Goal: Task Accomplishment & Management: Manage account settings

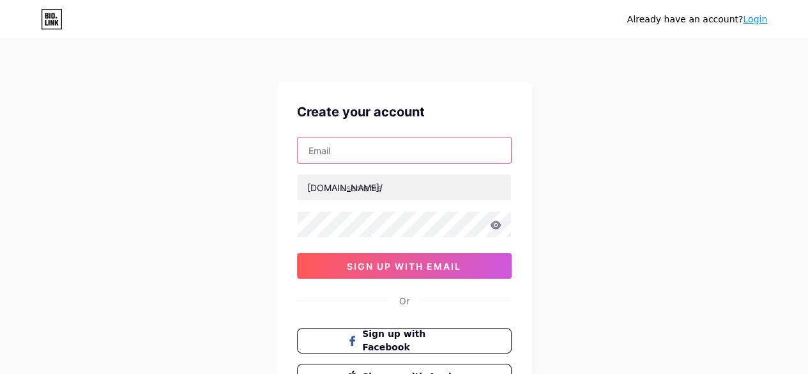
click at [350, 144] on input "text" at bounding box center [404, 150] width 213 height 26
type input "[EMAIL_ADDRESS][DOMAIN_NAME]"
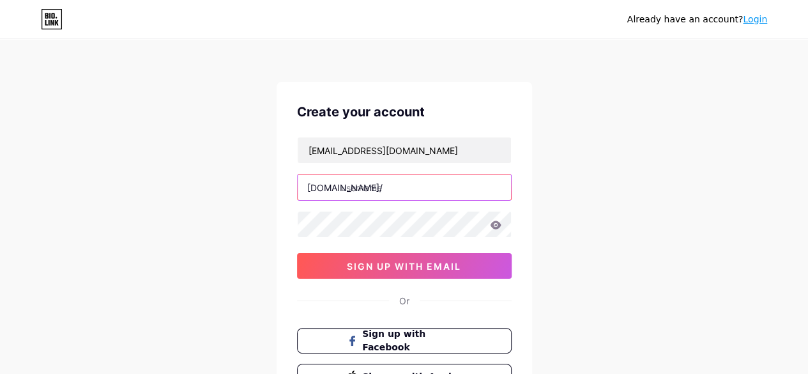
click at [378, 190] on input "text" at bounding box center [404, 187] width 213 height 26
type input "vanshika28"
click at [350, 241] on div "[EMAIL_ADDRESS][DOMAIN_NAME] [DOMAIN_NAME]/ vanshika28 03AFcWeA6FcRLldrn29lP_QD…" at bounding box center [404, 208] width 215 height 142
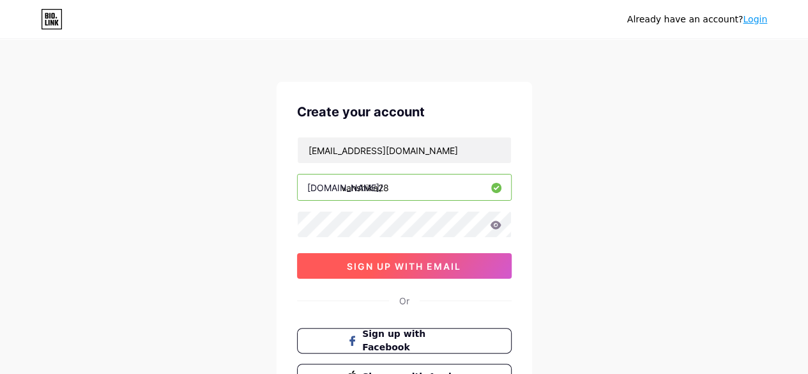
click at [397, 261] on span "sign up with email" at bounding box center [404, 266] width 114 height 11
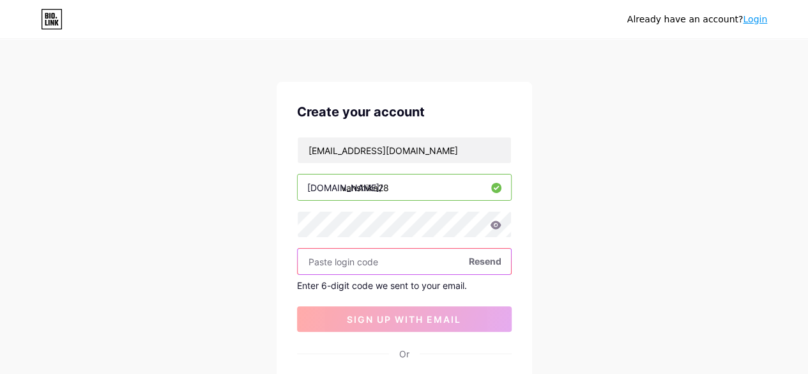
click at [339, 260] on input "text" at bounding box center [404, 262] width 213 height 26
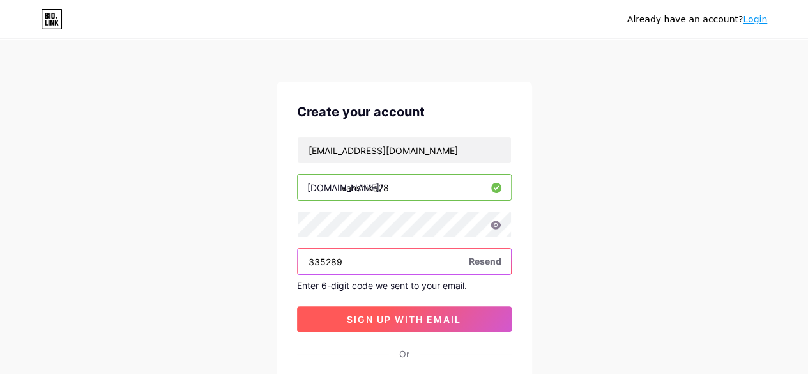
type input "335289"
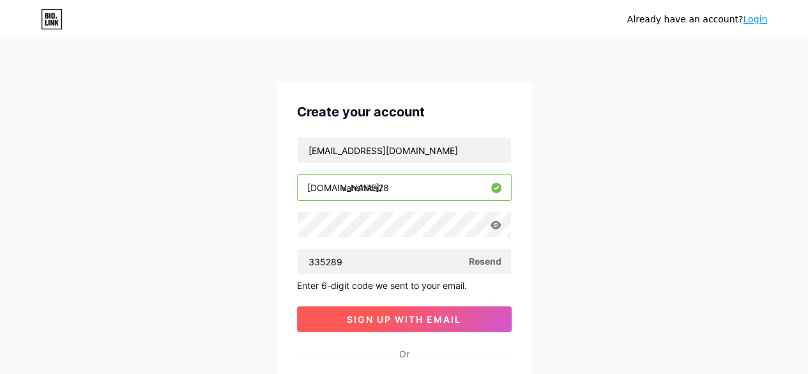
click at [337, 316] on button "sign up with email" at bounding box center [404, 319] width 215 height 26
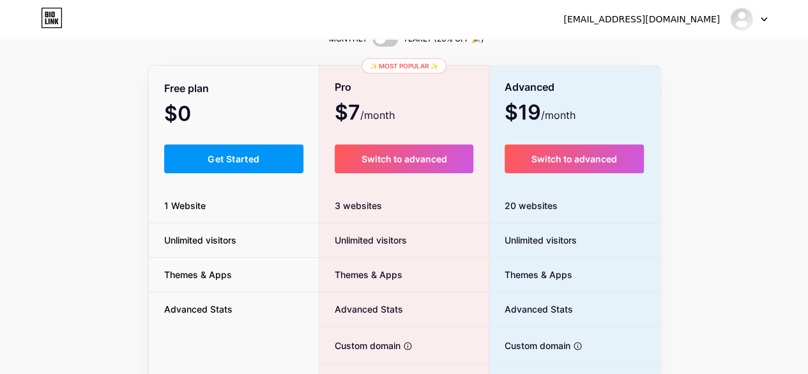
scroll to position [64, 0]
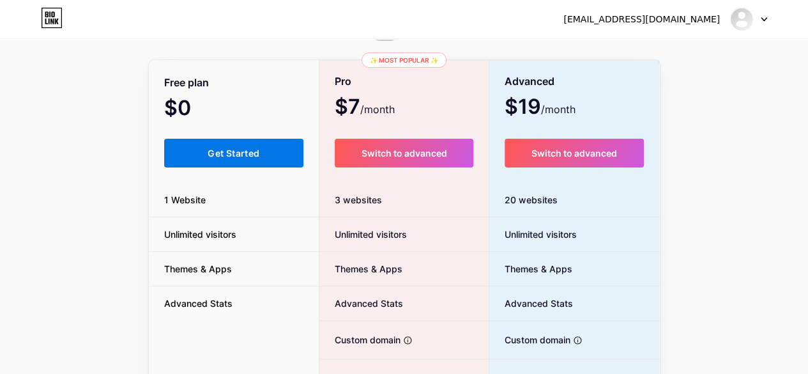
click at [238, 151] on span "Get Started" at bounding box center [234, 153] width 52 height 11
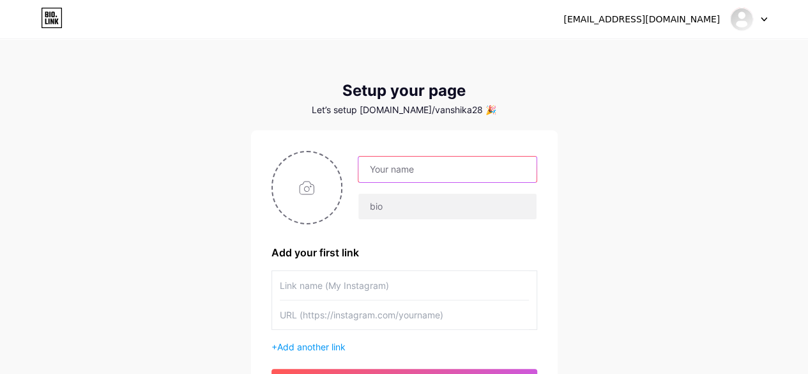
click at [420, 173] on input "text" at bounding box center [448, 170] width 178 height 26
type input "[PERSON_NAME]"
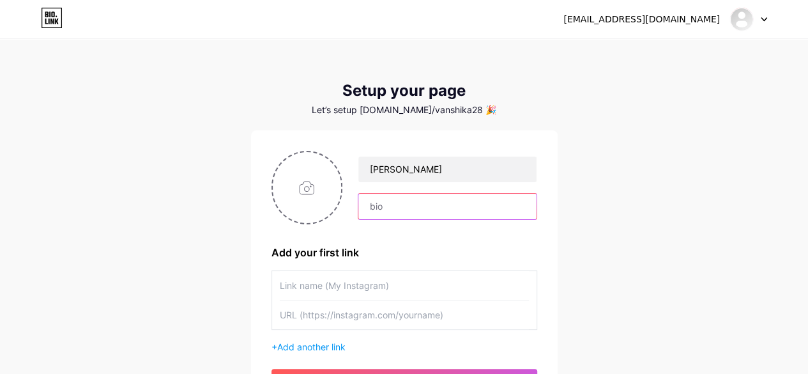
click at [435, 215] on input "text" at bounding box center [448, 207] width 178 height 26
type input "M"
type input "F"
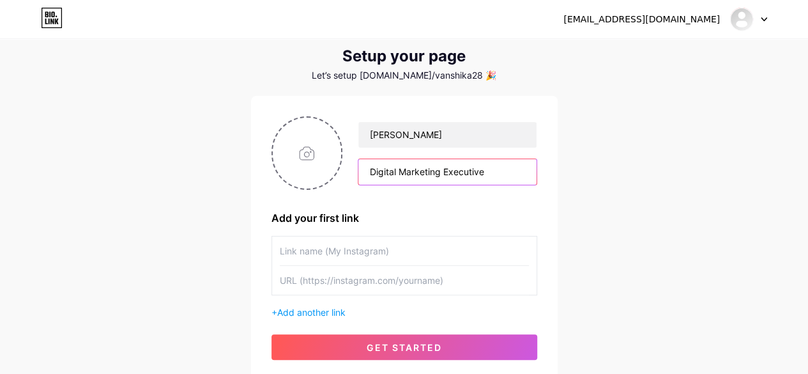
scroll to position [64, 0]
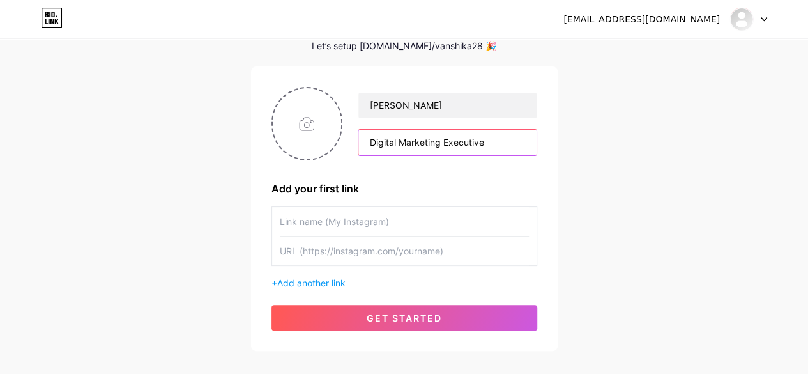
type input "Digital Marketing Executive"
click at [331, 227] on input "text" at bounding box center [404, 221] width 249 height 29
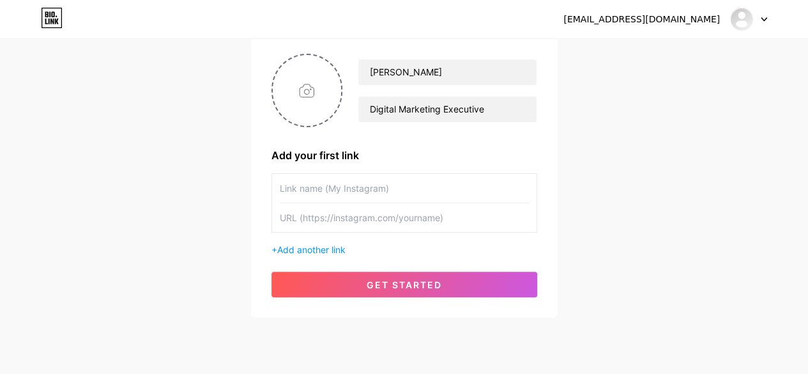
scroll to position [132, 0]
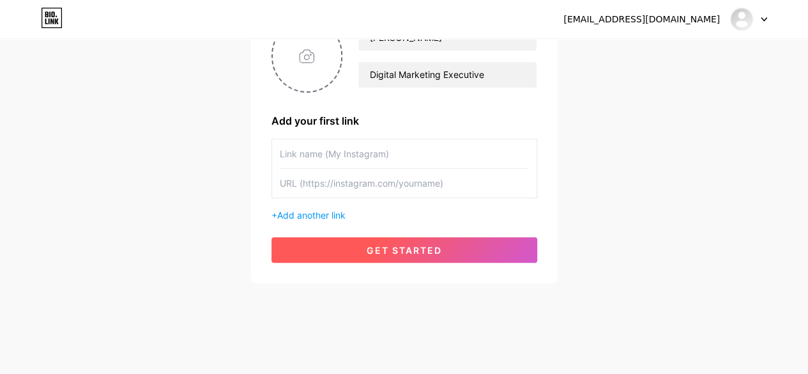
click at [359, 249] on button "get started" at bounding box center [405, 250] width 266 height 26
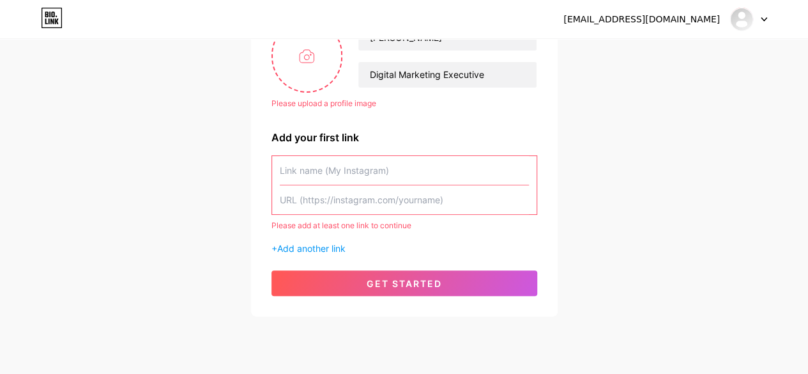
click at [346, 169] on input "text" at bounding box center [404, 170] width 249 height 29
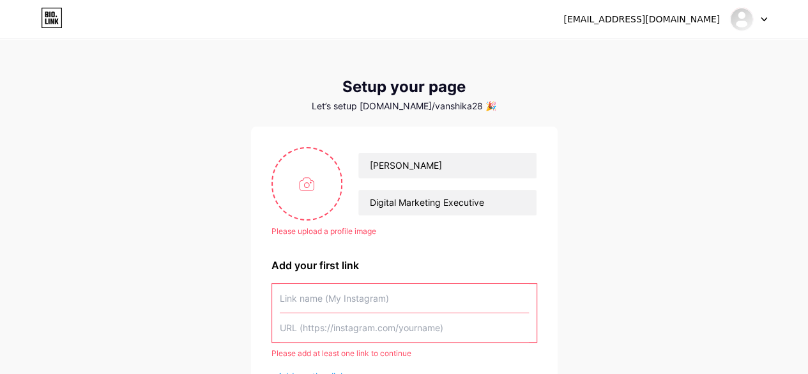
scroll to position [68, 0]
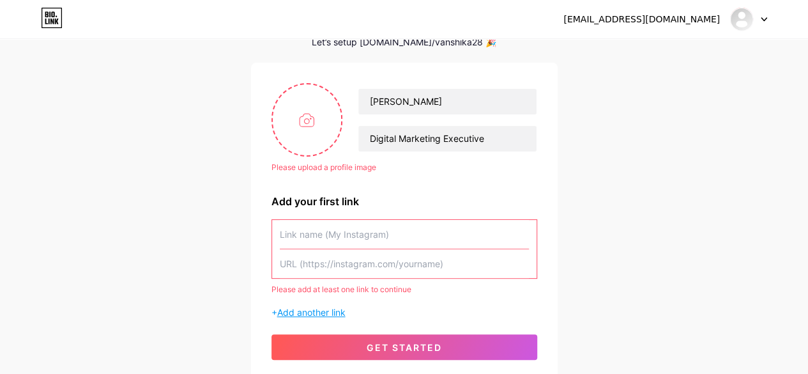
click at [295, 309] on span "Add another link" at bounding box center [311, 312] width 68 height 11
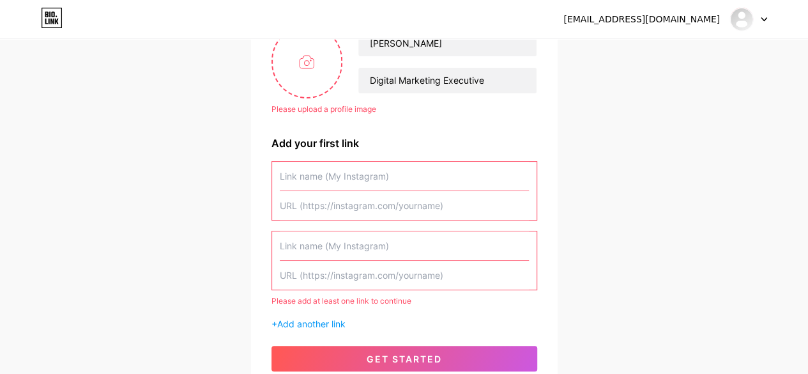
scroll to position [106, 0]
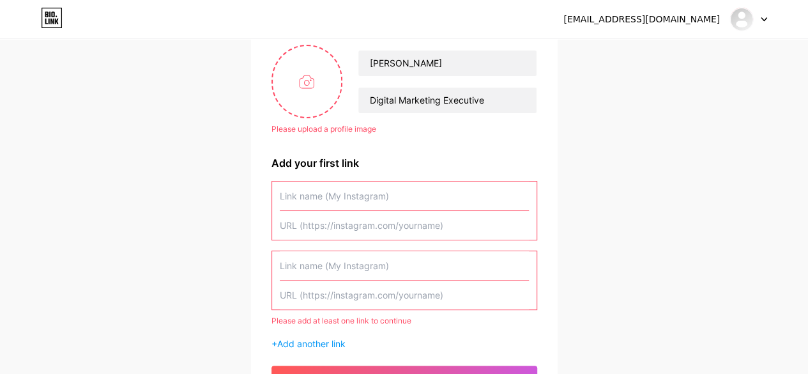
click at [314, 199] on input "text" at bounding box center [404, 195] width 249 height 29
paste input "[URL][DOMAIN_NAME]"
type input "[URL][DOMAIN_NAME]"
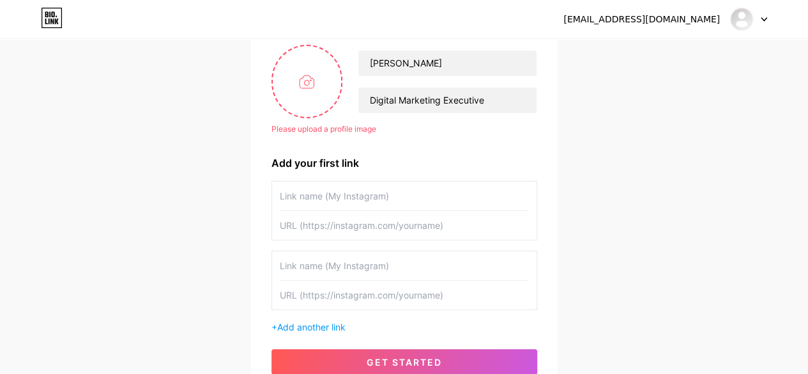
click at [316, 227] on input "text" at bounding box center [404, 225] width 249 height 29
paste input "[URL][DOMAIN_NAME]"
type input "[URL][DOMAIN_NAME]"
click at [325, 195] on input "text" at bounding box center [404, 195] width 249 height 29
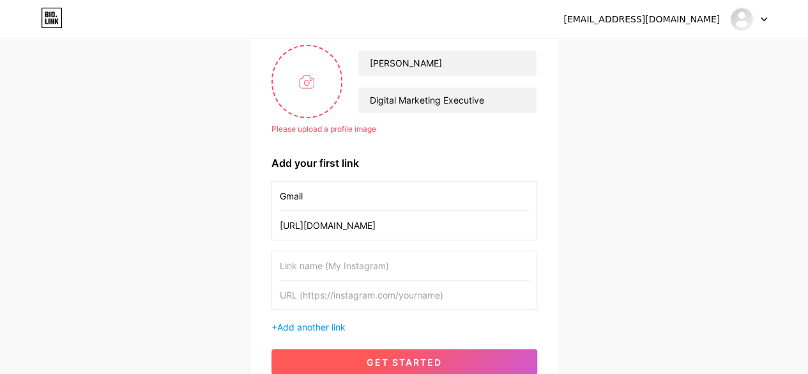
type input "Gmail"
click at [337, 354] on button "get started" at bounding box center [405, 362] width 266 height 26
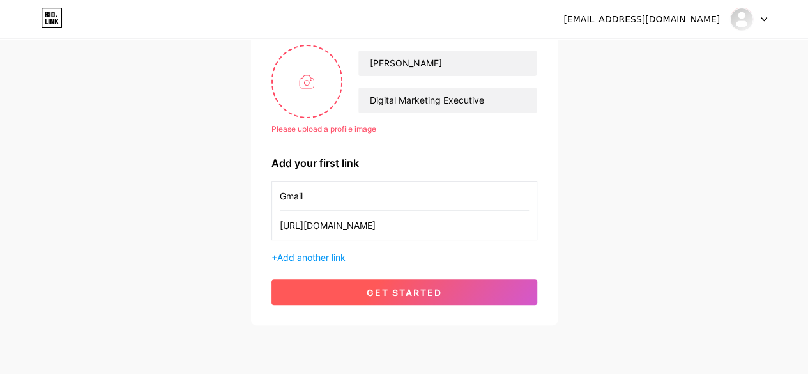
click at [335, 290] on button "get started" at bounding box center [405, 292] width 266 height 26
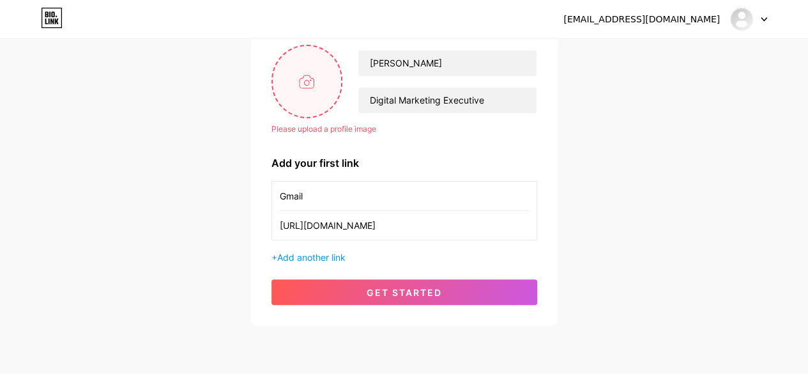
click at [287, 58] on input "file" at bounding box center [307, 81] width 69 height 71
type input "C:\fakepath\download.jpg"
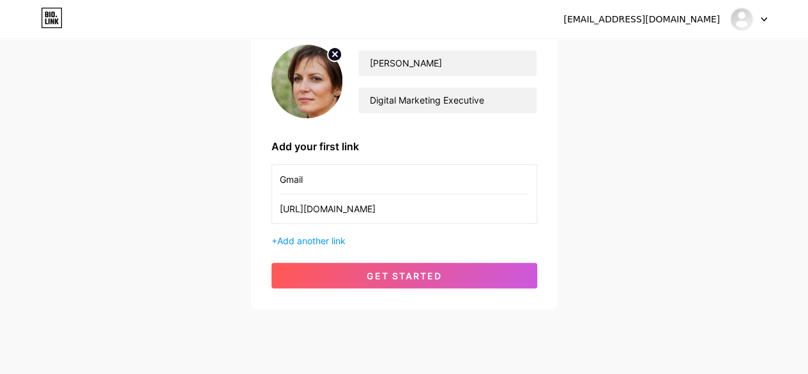
click at [351, 258] on div "[PERSON_NAME] Digital Marketing Executive Add your first link Gmail [URL][DOMAI…" at bounding box center [405, 166] width 266 height 243
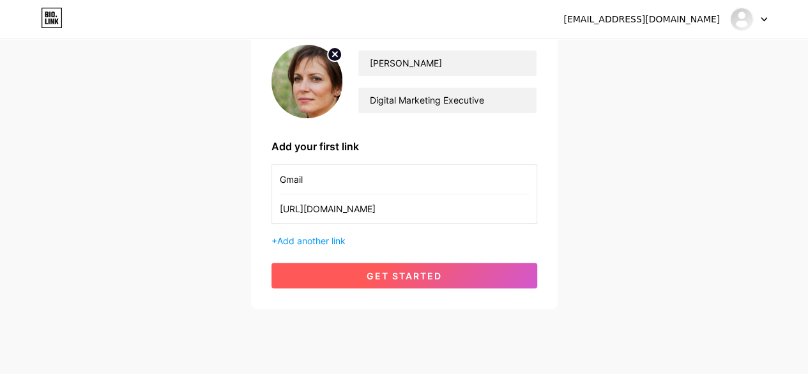
click at [351, 265] on button "get started" at bounding box center [405, 276] width 266 height 26
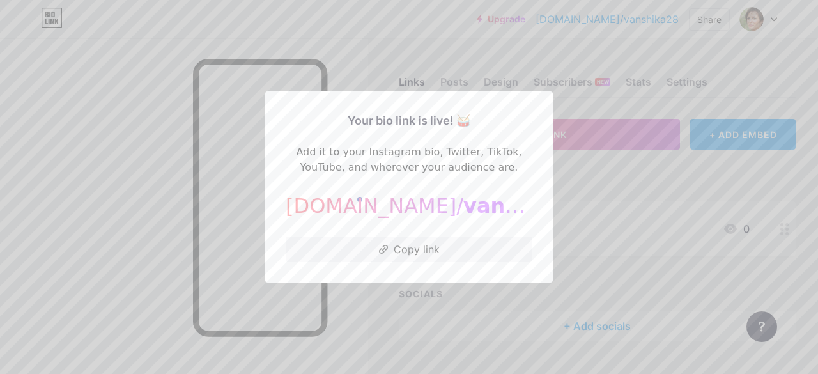
click at [543, 199] on div "Your bio link is live! 🥁 Add it to your Instagram bio, Twitter, TikTok, YouTube…" at bounding box center [409, 186] width 288 height 191
click at [651, 189] on div at bounding box center [409, 187] width 818 height 374
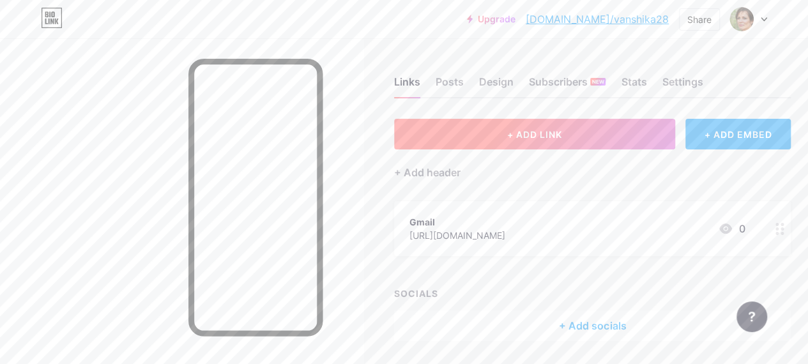
click at [459, 137] on button "+ ADD LINK" at bounding box center [534, 134] width 281 height 31
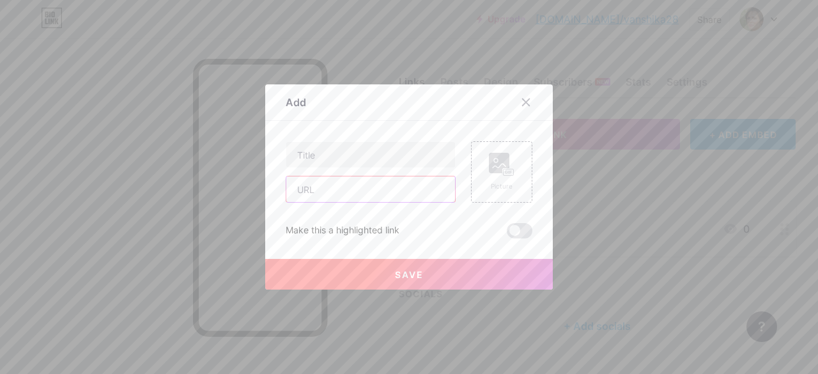
click at [317, 186] on input "text" at bounding box center [370, 189] width 169 height 26
paste input "[URL][DOMAIN_NAME]"
type input "[URL][DOMAIN_NAME]"
click at [316, 150] on input "text" at bounding box center [370, 155] width 169 height 26
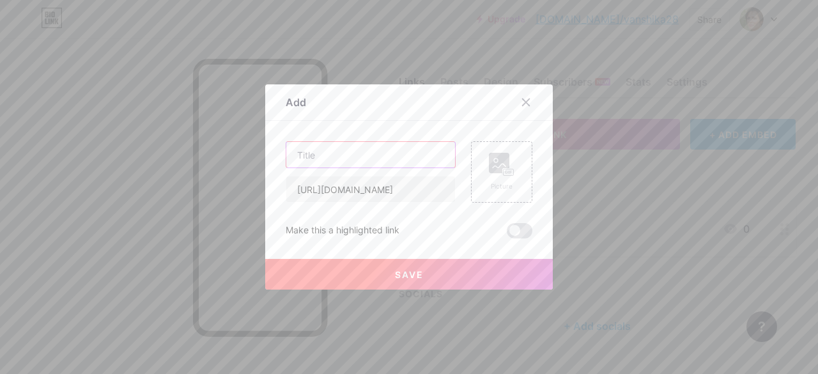
scroll to position [0, 0]
type input "MSG Migrator"
click at [342, 267] on button "Save" at bounding box center [409, 274] width 288 height 31
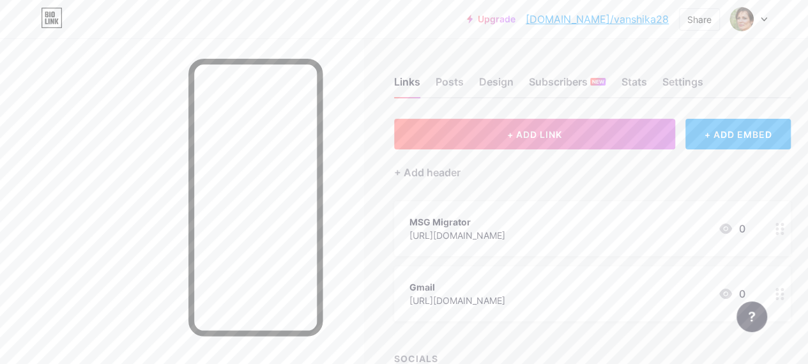
click at [505, 296] on div "[URL][DOMAIN_NAME]" at bounding box center [458, 300] width 96 height 13
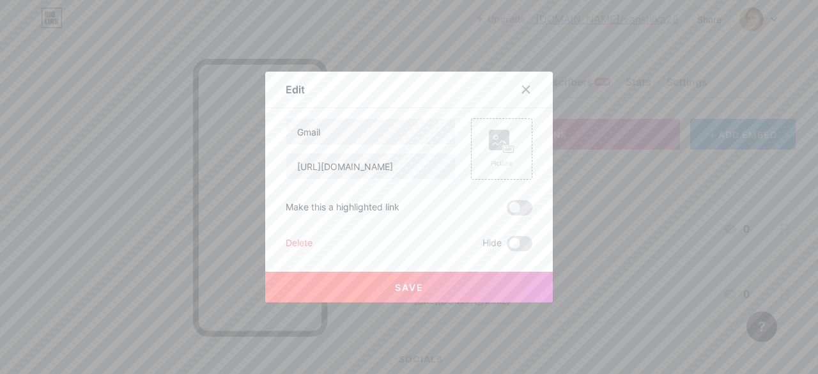
click at [298, 245] on div "Delete" at bounding box center [299, 243] width 27 height 15
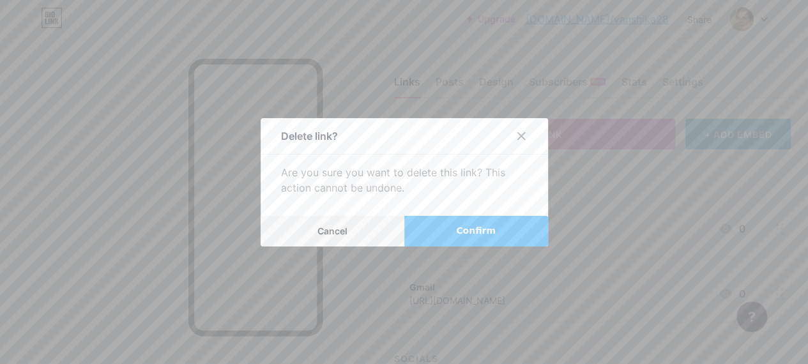
click at [445, 232] on button "Confirm" at bounding box center [477, 231] width 144 height 31
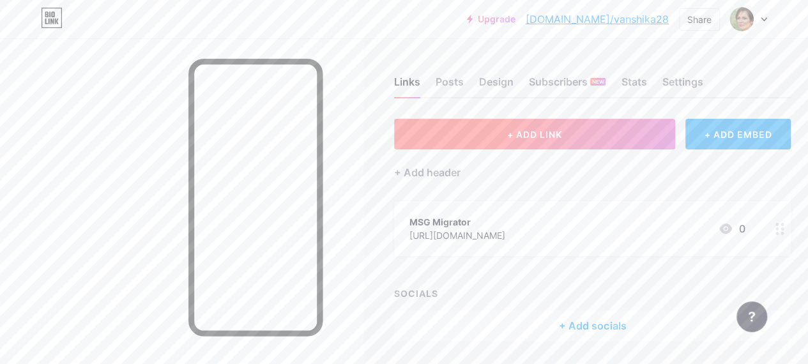
click at [479, 143] on button "+ ADD LINK" at bounding box center [534, 134] width 281 height 31
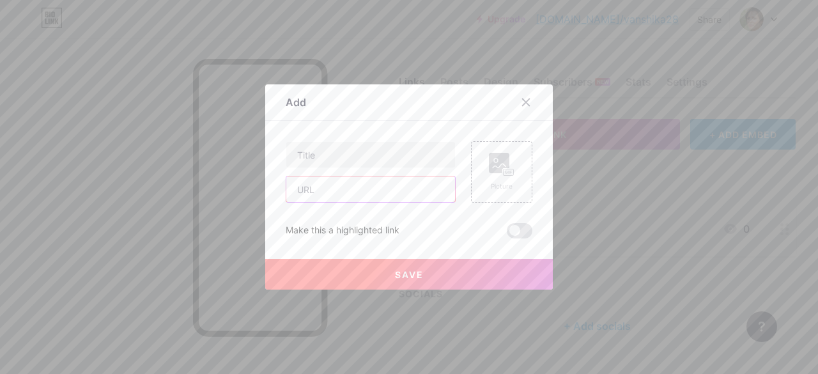
click at [314, 196] on input "text" at bounding box center [370, 189] width 169 height 26
paste input "[URL][DOMAIN_NAME]"
type input "[URL][DOMAIN_NAME]"
click at [327, 155] on input "text" at bounding box center [370, 155] width 169 height 26
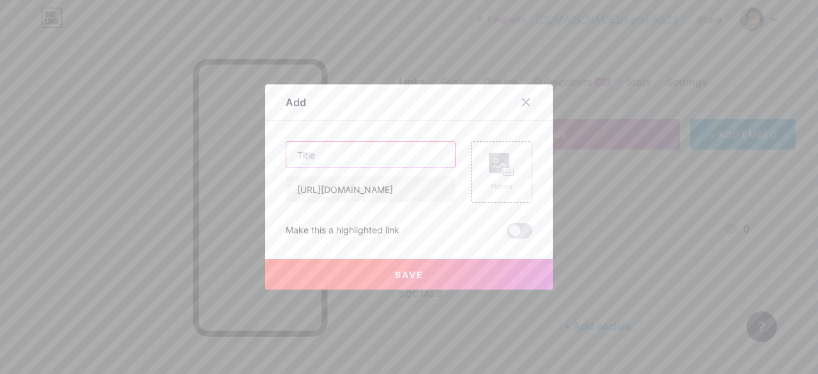
scroll to position [0, 0]
type input "MSG Duplicate Remover"
click at [322, 263] on button "Save" at bounding box center [409, 274] width 288 height 31
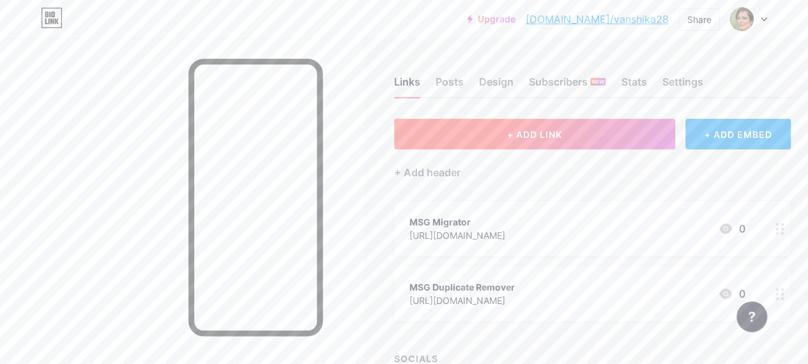
click at [447, 136] on button "+ ADD LINK" at bounding box center [534, 134] width 281 height 31
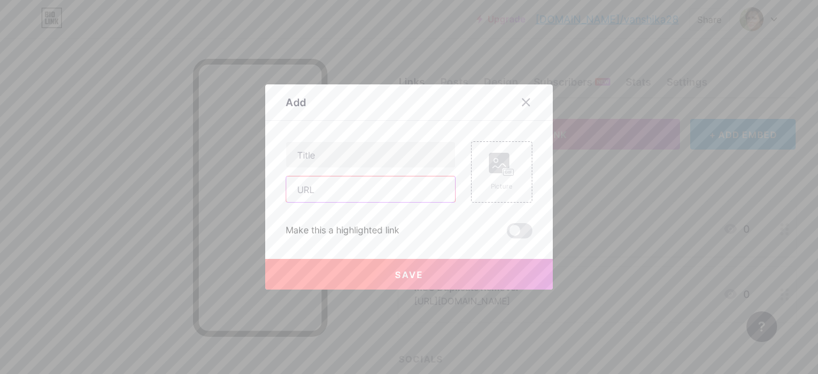
click at [313, 191] on input "text" at bounding box center [370, 189] width 169 height 26
paste input "[URL][DOMAIN_NAME]"
type input "[URL][DOMAIN_NAME]"
click at [305, 127] on div "Content YouTube Play YouTube video without leaving your page. ADD Vimeo Play Vi…" at bounding box center [409, 180] width 247 height 118
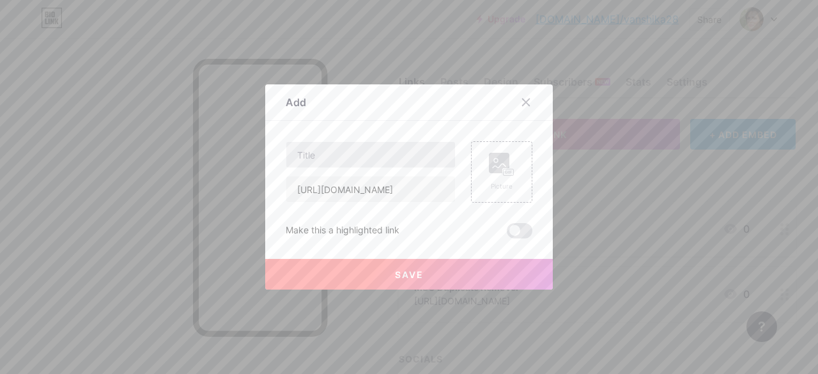
scroll to position [0, 0]
click at [303, 153] on input "text" at bounding box center [370, 155] width 169 height 26
type input "MSG Viewer"
click at [353, 265] on button "Save" at bounding box center [409, 274] width 288 height 31
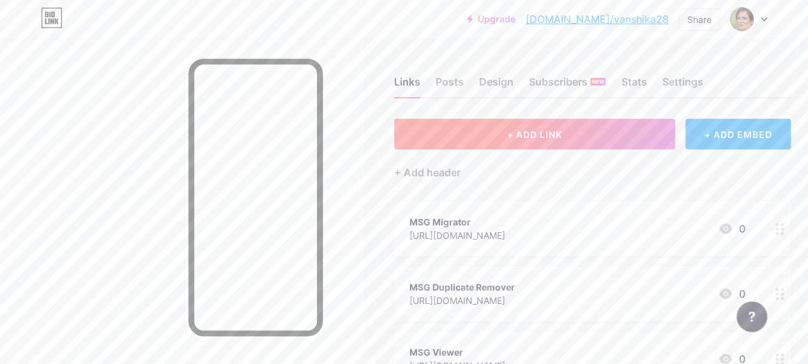
click at [442, 133] on button "+ ADD LINK" at bounding box center [534, 134] width 281 height 31
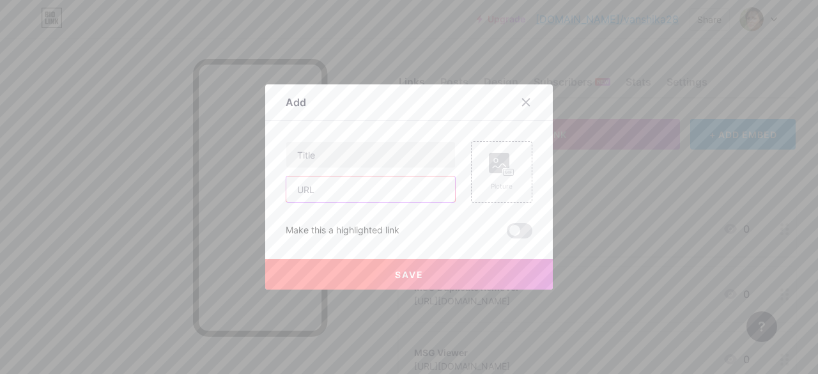
click at [307, 189] on input "text" at bounding box center [370, 189] width 169 height 26
paste input "[URL][DOMAIN_NAME]"
type input "[URL][DOMAIN_NAME]"
click at [313, 160] on input "text" at bounding box center [370, 155] width 169 height 26
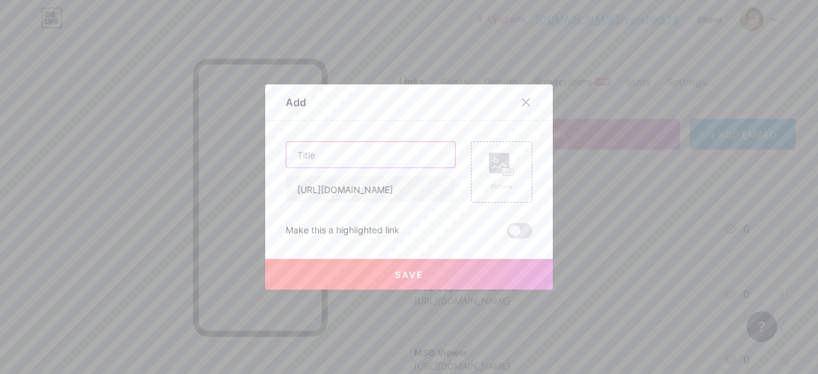
scroll to position [0, 0]
type input "PST Migrator"
click at [359, 278] on button "Save" at bounding box center [409, 274] width 288 height 31
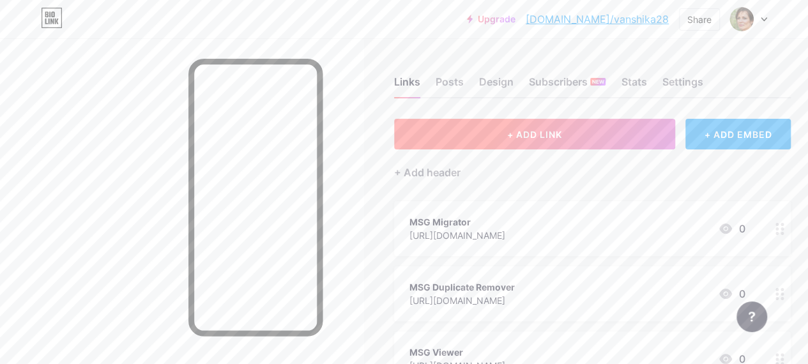
click at [478, 135] on button "+ ADD LINK" at bounding box center [534, 134] width 281 height 31
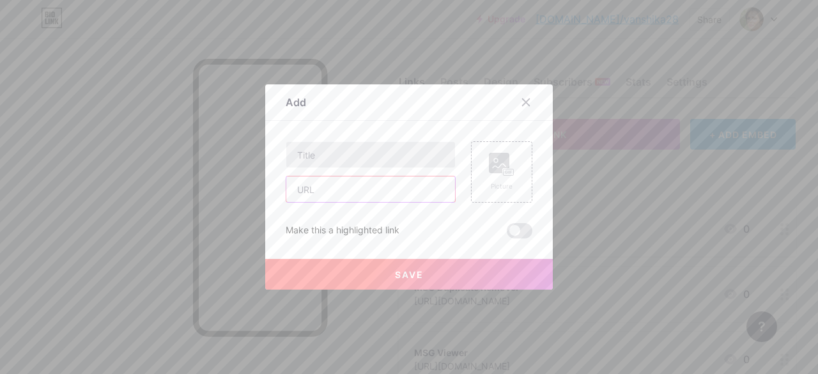
drag, startPoint x: 328, startPoint y: 180, endPoint x: 320, endPoint y: 162, distance: 20.3
click at [328, 180] on input "text" at bounding box center [370, 189] width 169 height 26
click at [314, 144] on input "text" at bounding box center [370, 155] width 169 height 26
click at [309, 193] on input "text" at bounding box center [370, 189] width 169 height 26
paste input "[URL][DOMAIN_NAME]"
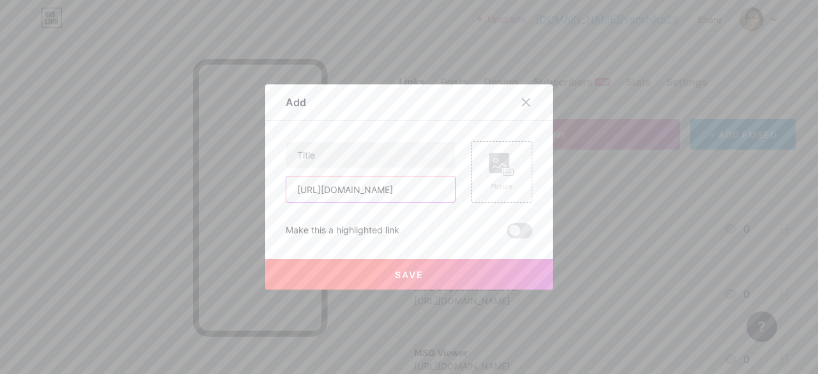
scroll to position [0, 66]
type input "[URL][DOMAIN_NAME]"
click at [318, 158] on input "text" at bounding box center [370, 155] width 169 height 26
click at [307, 153] on input "PSt Repair" at bounding box center [370, 155] width 169 height 26
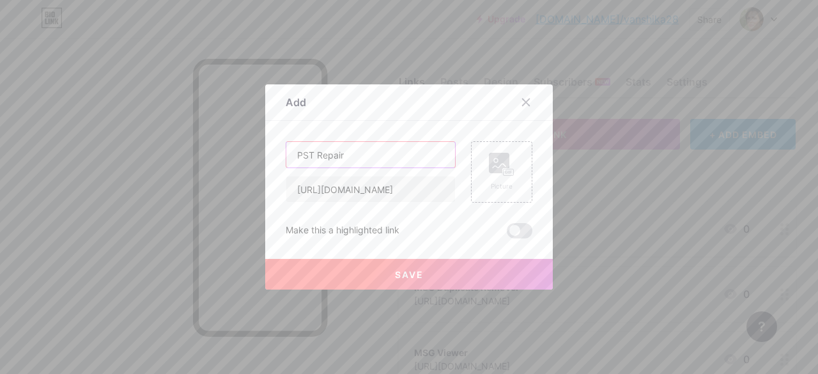
type input "PST Repair"
click at [353, 268] on button "Save" at bounding box center [409, 274] width 288 height 31
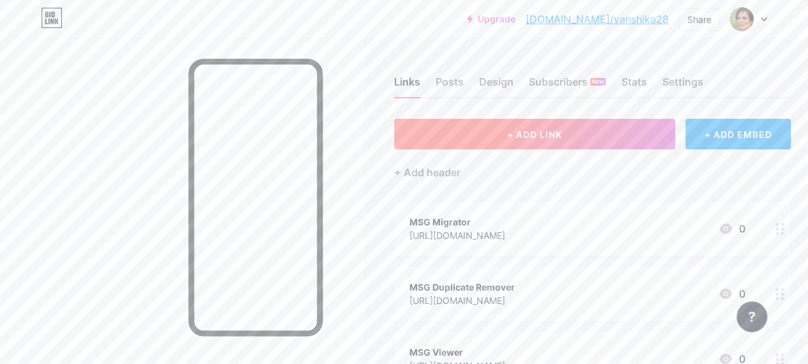
click at [454, 126] on button "+ ADD LINK" at bounding box center [534, 134] width 281 height 31
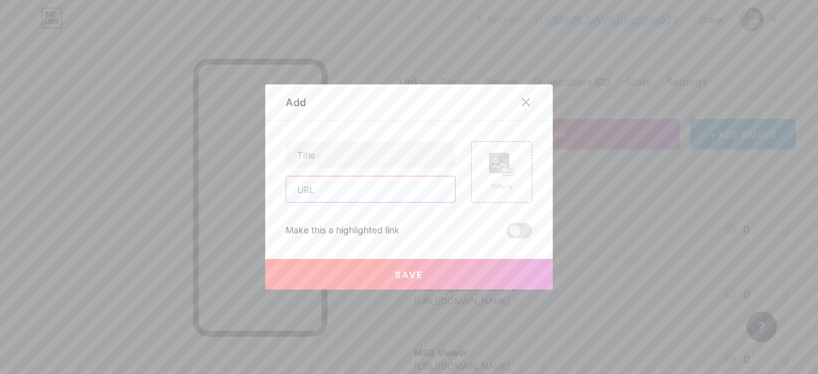
click at [308, 190] on input "text" at bounding box center [370, 189] width 169 height 26
paste input "[URL][DOMAIN_NAME]"
type input "[URL][DOMAIN_NAME]"
click at [310, 142] on input "text" at bounding box center [370, 155] width 169 height 26
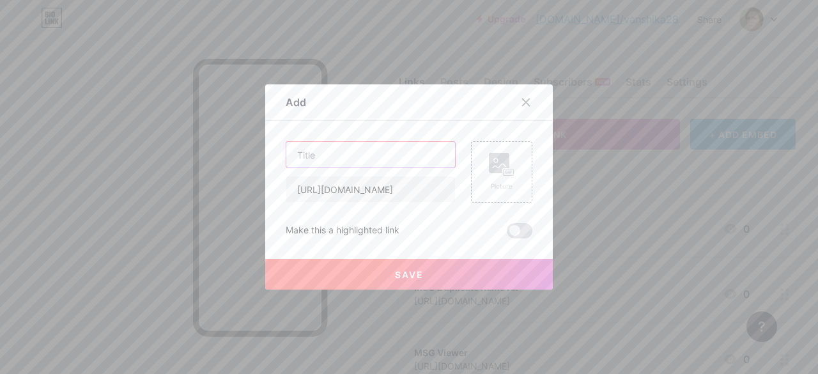
scroll to position [0, 0]
type input "PST Duplicate Remover"
click at [446, 275] on button "Save" at bounding box center [409, 274] width 288 height 31
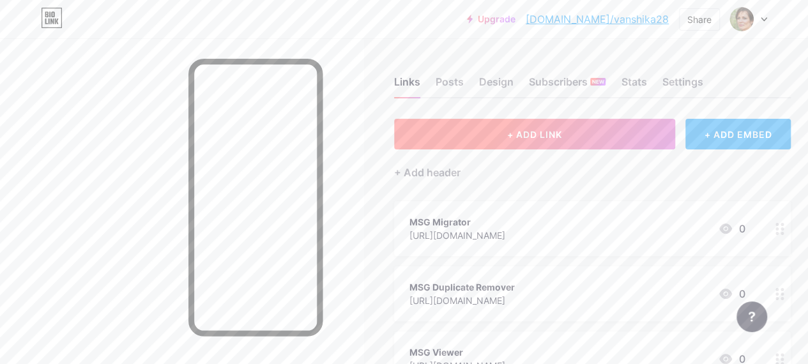
click at [449, 134] on button "+ ADD LINK" at bounding box center [534, 134] width 281 height 31
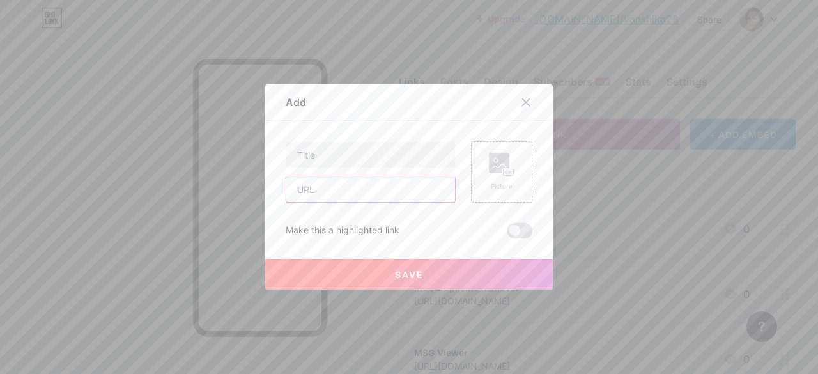
click at [327, 192] on input "text" at bounding box center [370, 189] width 169 height 26
paste input "[URL][DOMAIN_NAME]"
type input "[URL][DOMAIN_NAME]"
click at [320, 154] on input "text" at bounding box center [370, 155] width 169 height 26
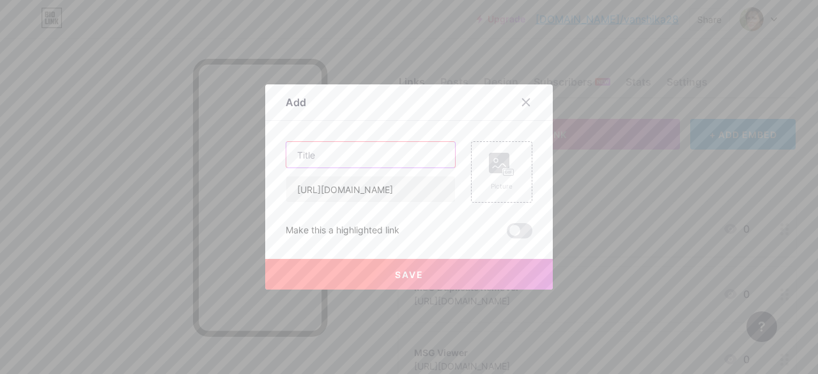
scroll to position [0, 0]
type input "PST Splitter"
click at [311, 263] on button "Save" at bounding box center [409, 274] width 288 height 31
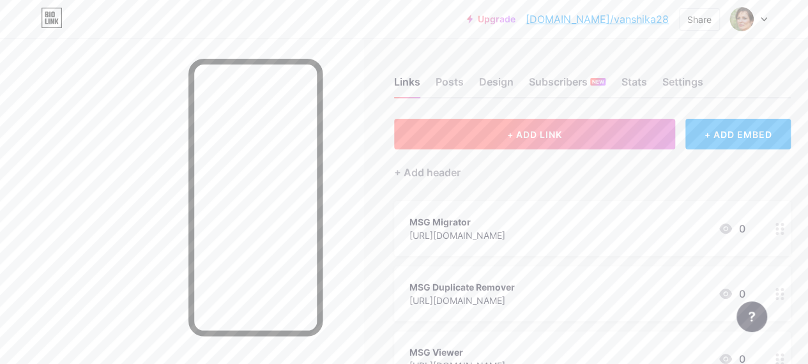
click at [486, 141] on button "+ ADD LINK" at bounding box center [534, 134] width 281 height 31
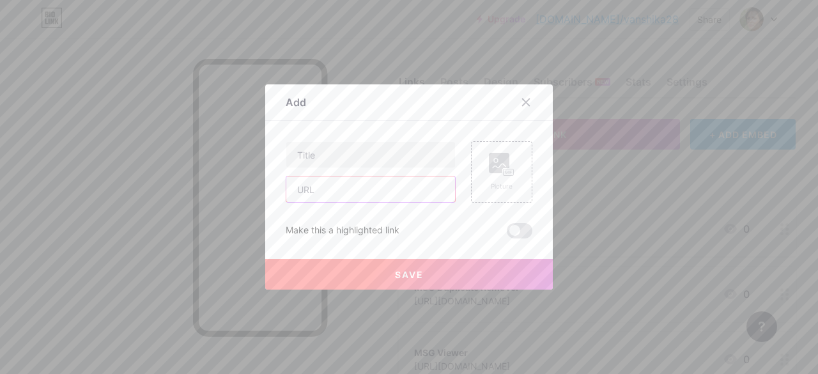
click at [302, 189] on input "text" at bounding box center [370, 189] width 169 height 26
paste input "[URL][DOMAIN_NAME]"
type input "[URL][DOMAIN_NAME]"
click at [308, 160] on input "text" at bounding box center [370, 155] width 169 height 26
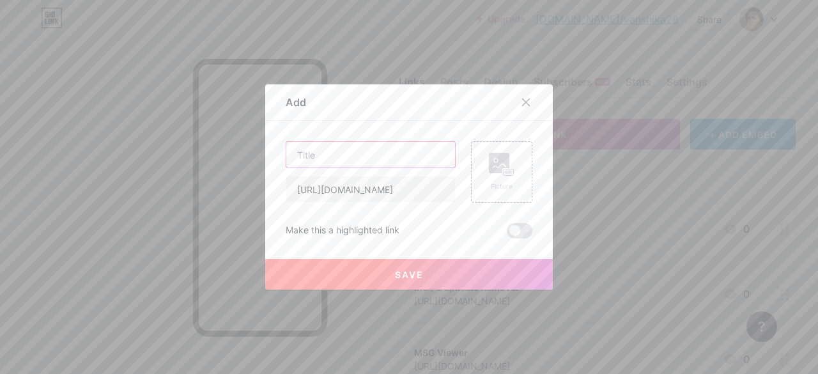
scroll to position [0, 0]
type input "PST Viewer"
click at [318, 268] on button "Save" at bounding box center [409, 274] width 288 height 31
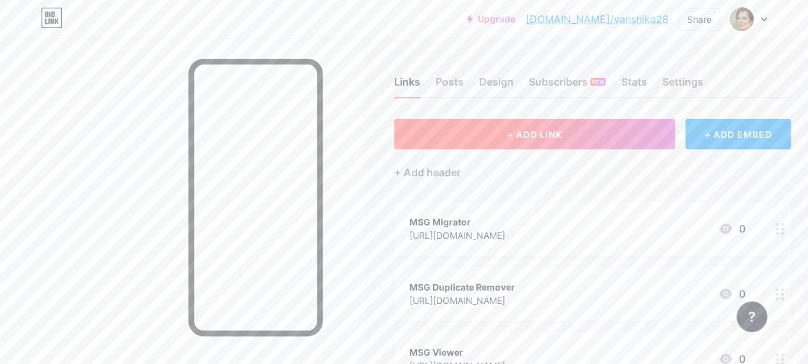
click at [438, 145] on button "+ ADD LINK" at bounding box center [534, 134] width 281 height 31
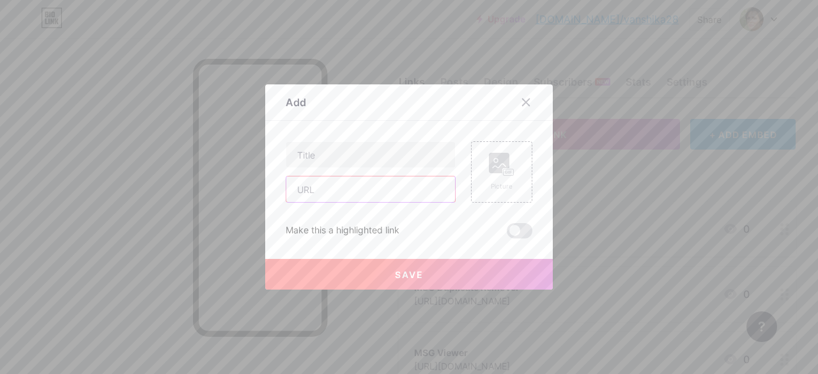
click at [309, 187] on input "text" at bounding box center [370, 189] width 169 height 26
paste input "[URL][DOMAIN_NAME]"
type input "[URL][DOMAIN_NAME]"
click at [311, 144] on input "text" at bounding box center [370, 155] width 169 height 26
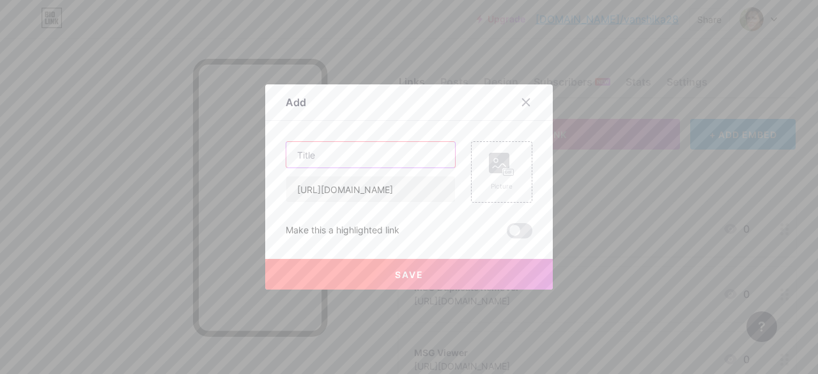
scroll to position [0, 0]
type input "OST Viewer"
click at [359, 245] on div "Save" at bounding box center [409, 263] width 288 height 51
click at [351, 271] on button "Save" at bounding box center [409, 274] width 288 height 31
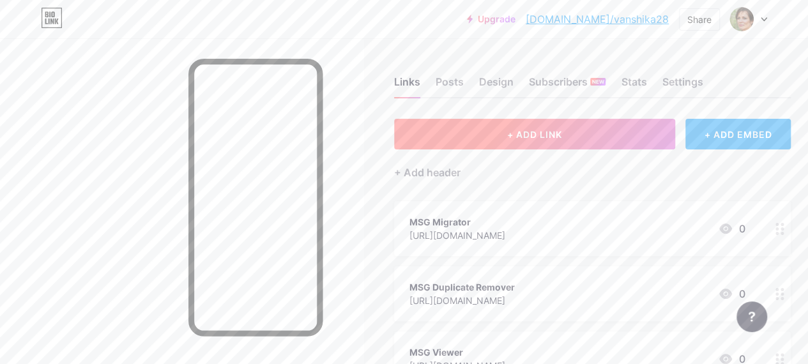
click at [464, 148] on button "+ ADD LINK" at bounding box center [534, 134] width 281 height 31
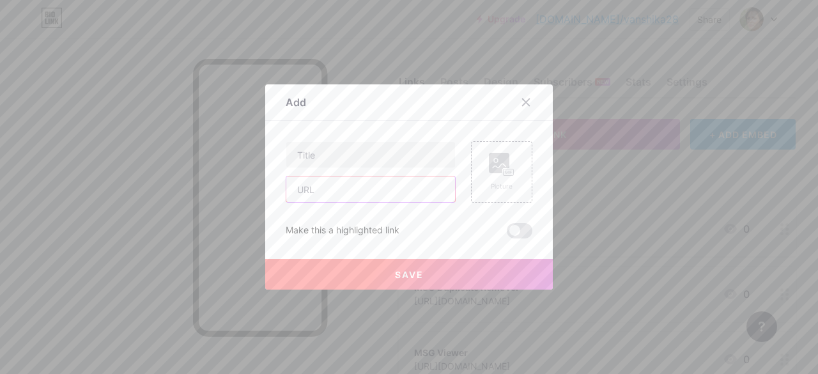
click at [304, 200] on input "text" at bounding box center [370, 189] width 169 height 26
paste input "[URL][DOMAIN_NAME]"
type input "[URL][DOMAIN_NAME]"
click at [312, 164] on input "text" at bounding box center [370, 155] width 169 height 26
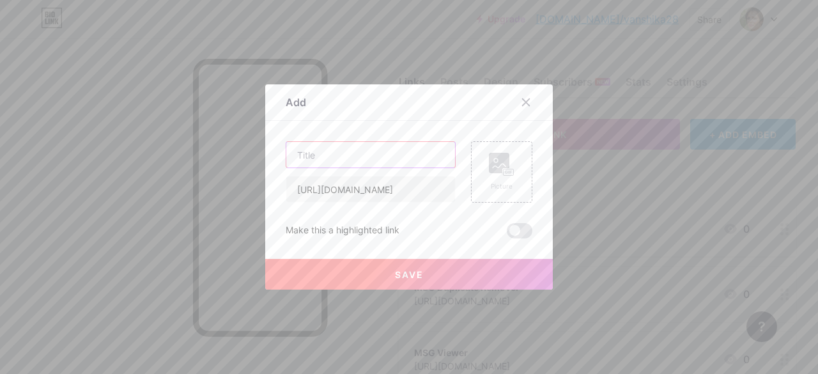
scroll to position [0, 0]
type input "OST Migrator"
click at [339, 276] on button "Save" at bounding box center [409, 274] width 288 height 31
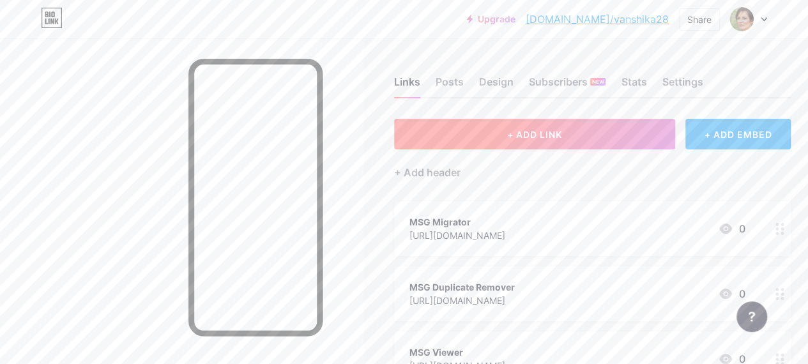
click at [432, 139] on button "+ ADD LINK" at bounding box center [534, 134] width 281 height 31
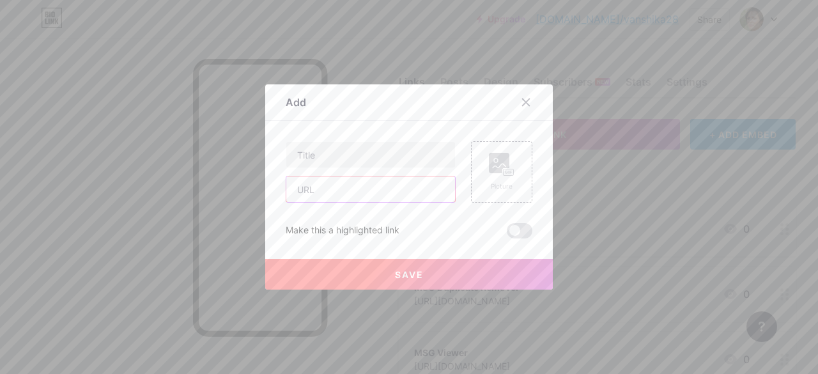
click at [316, 192] on input "text" at bounding box center [370, 189] width 169 height 26
paste input "[URL][DOMAIN_NAME]"
type input "[URL][DOMAIN_NAME]"
click at [314, 160] on input "text" at bounding box center [370, 155] width 169 height 26
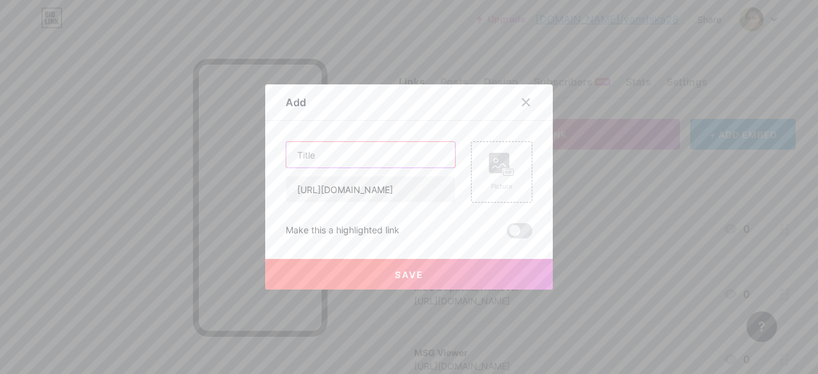
scroll to position [0, 0]
type input "OST Repair"
click at [339, 269] on button "Save" at bounding box center [409, 274] width 288 height 31
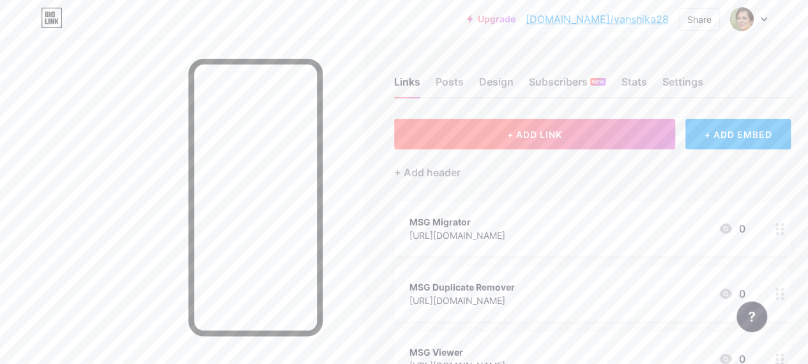
click at [483, 137] on button "+ ADD LINK" at bounding box center [534, 134] width 281 height 31
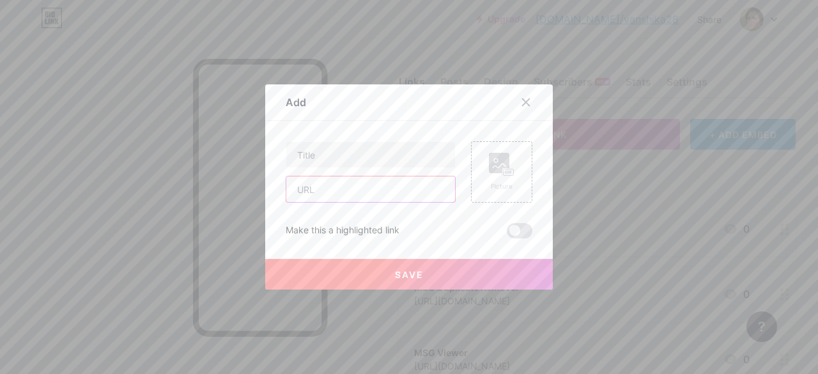
click at [298, 183] on input "text" at bounding box center [370, 189] width 169 height 26
paste input "[URL][DOMAIN_NAME]"
type input "[URL][DOMAIN_NAME]"
click at [305, 153] on input "text" at bounding box center [370, 155] width 169 height 26
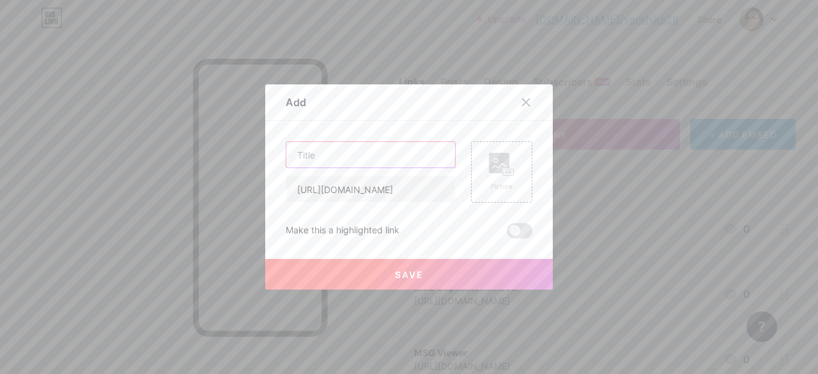
scroll to position [0, 0]
type input "OST Viewer"
click at [423, 261] on button "Save" at bounding box center [409, 274] width 288 height 31
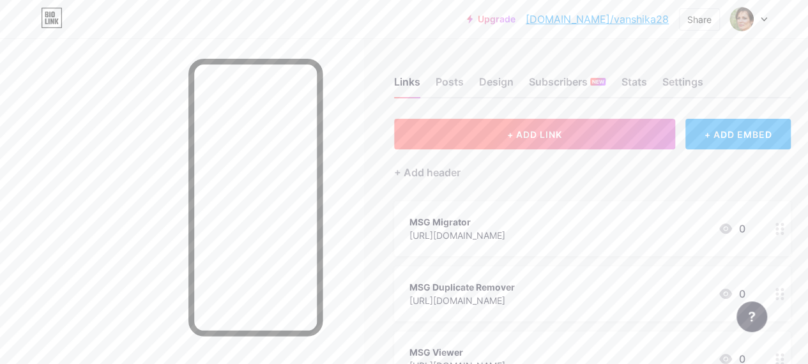
click at [406, 130] on button "+ ADD LINK" at bounding box center [534, 134] width 281 height 31
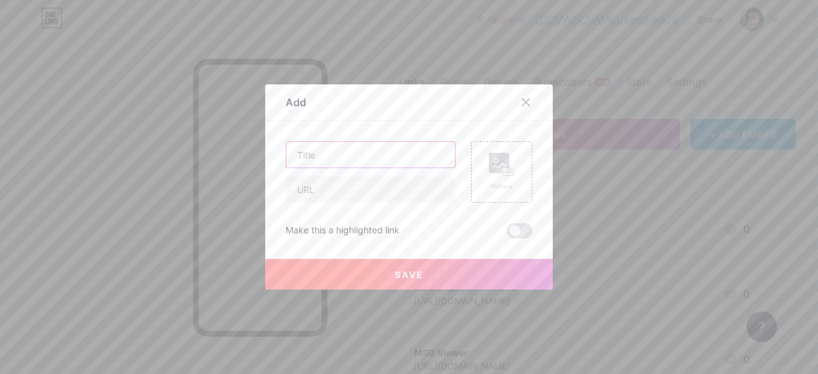
click at [294, 153] on input "text" at bounding box center [370, 155] width 169 height 26
click at [328, 182] on input "text" at bounding box center [370, 189] width 169 height 26
paste input "[URL][DOMAIN_NAME]"
type input "[URL][DOMAIN_NAME]"
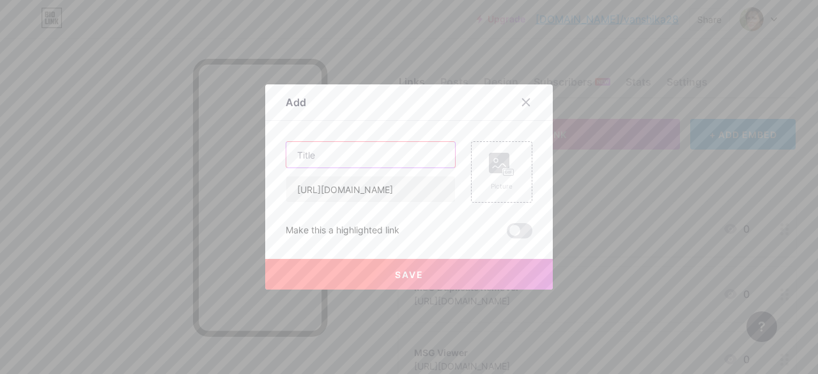
click at [323, 157] on input "text" at bounding box center [370, 155] width 169 height 26
type input "OLM Migrator"
click at [305, 274] on button "Save" at bounding box center [409, 274] width 288 height 31
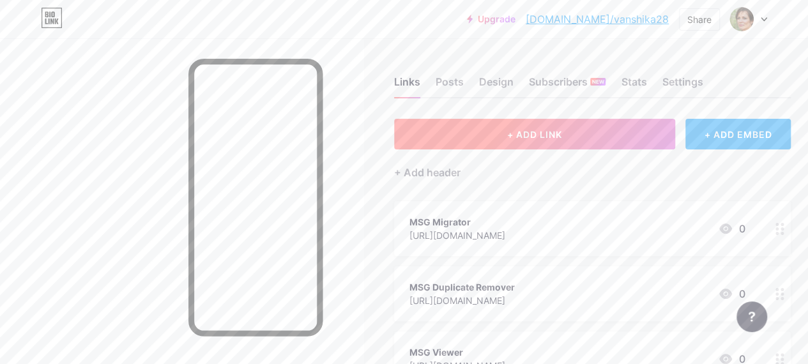
click at [465, 121] on button "+ ADD LINK" at bounding box center [534, 134] width 281 height 31
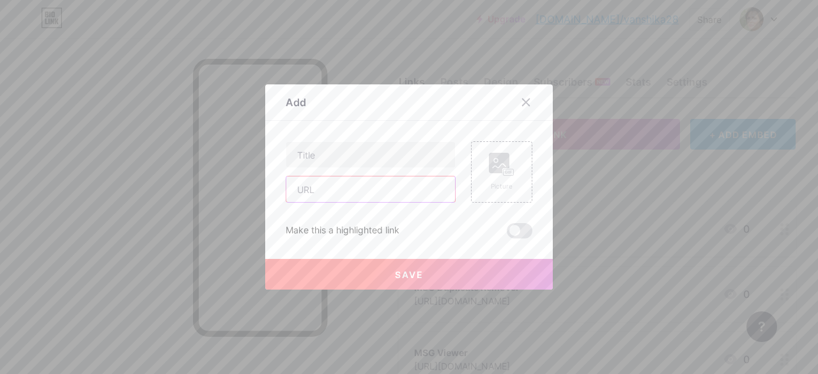
click at [311, 184] on input "text" at bounding box center [370, 189] width 169 height 26
paste input "[URL][DOMAIN_NAME]"
type input "[URL][DOMAIN_NAME]"
click at [312, 162] on input "text" at bounding box center [370, 155] width 169 height 26
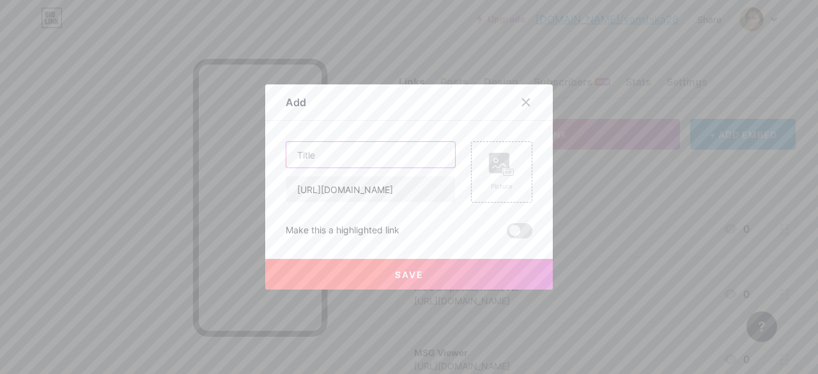
scroll to position [0, 0]
type input "OLM Repair"
click at [325, 268] on button "Save" at bounding box center [409, 274] width 288 height 31
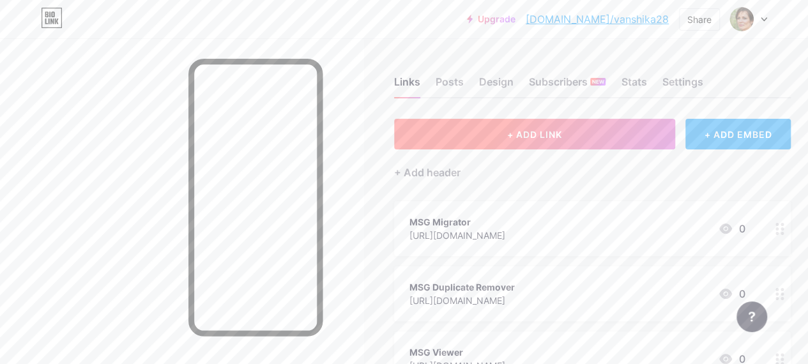
click at [479, 136] on button "+ ADD LINK" at bounding box center [534, 134] width 281 height 31
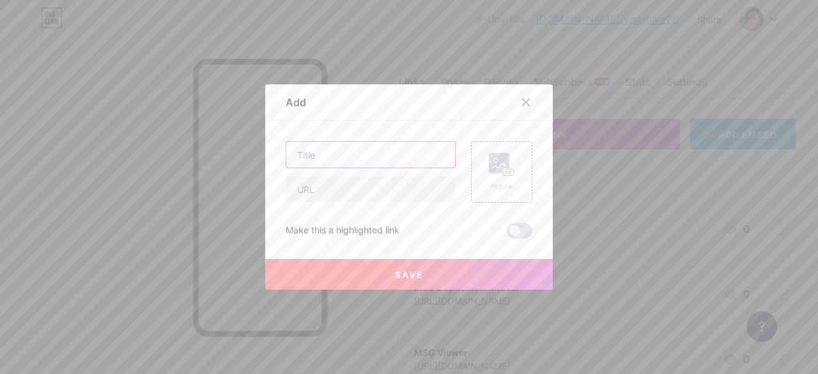
click at [322, 150] on input "text" at bounding box center [370, 155] width 169 height 26
type input "OLM Viewer"
click at [326, 199] on input "text" at bounding box center [370, 189] width 169 height 26
paste input "[URL][DOMAIN_NAME]"
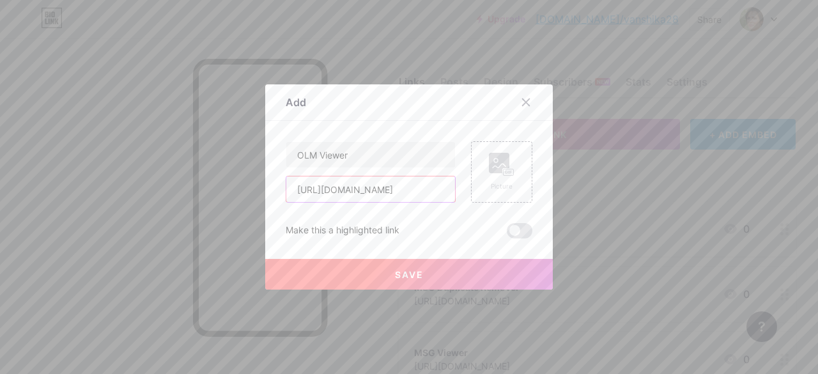
type input "[URL][DOMAIN_NAME]"
click at [321, 267] on button "Save" at bounding box center [409, 274] width 288 height 31
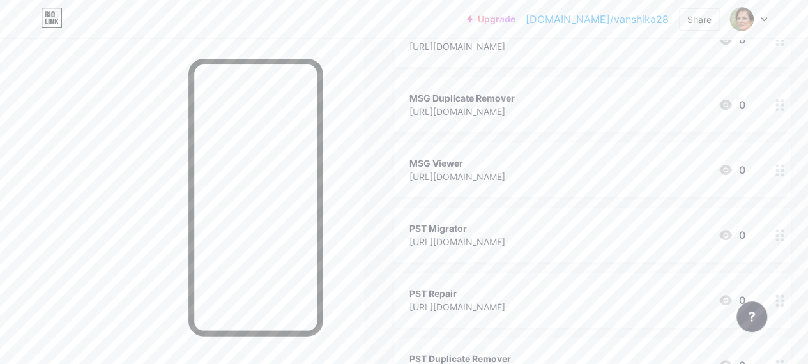
scroll to position [0, 0]
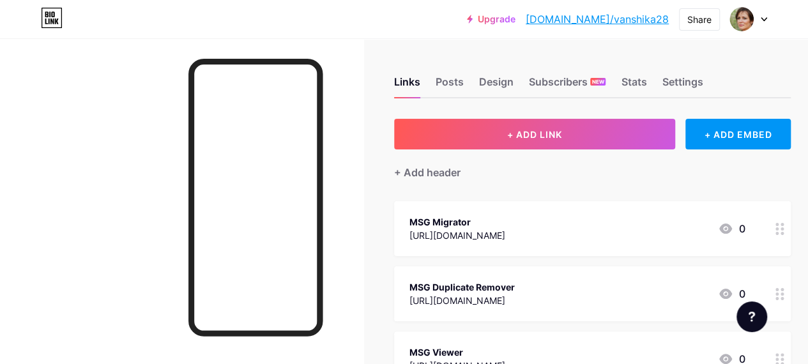
click at [633, 20] on link "[DOMAIN_NAME]/vanshika28" at bounding box center [597, 19] width 143 height 15
